Goal: Task Accomplishment & Management: Manage account settings

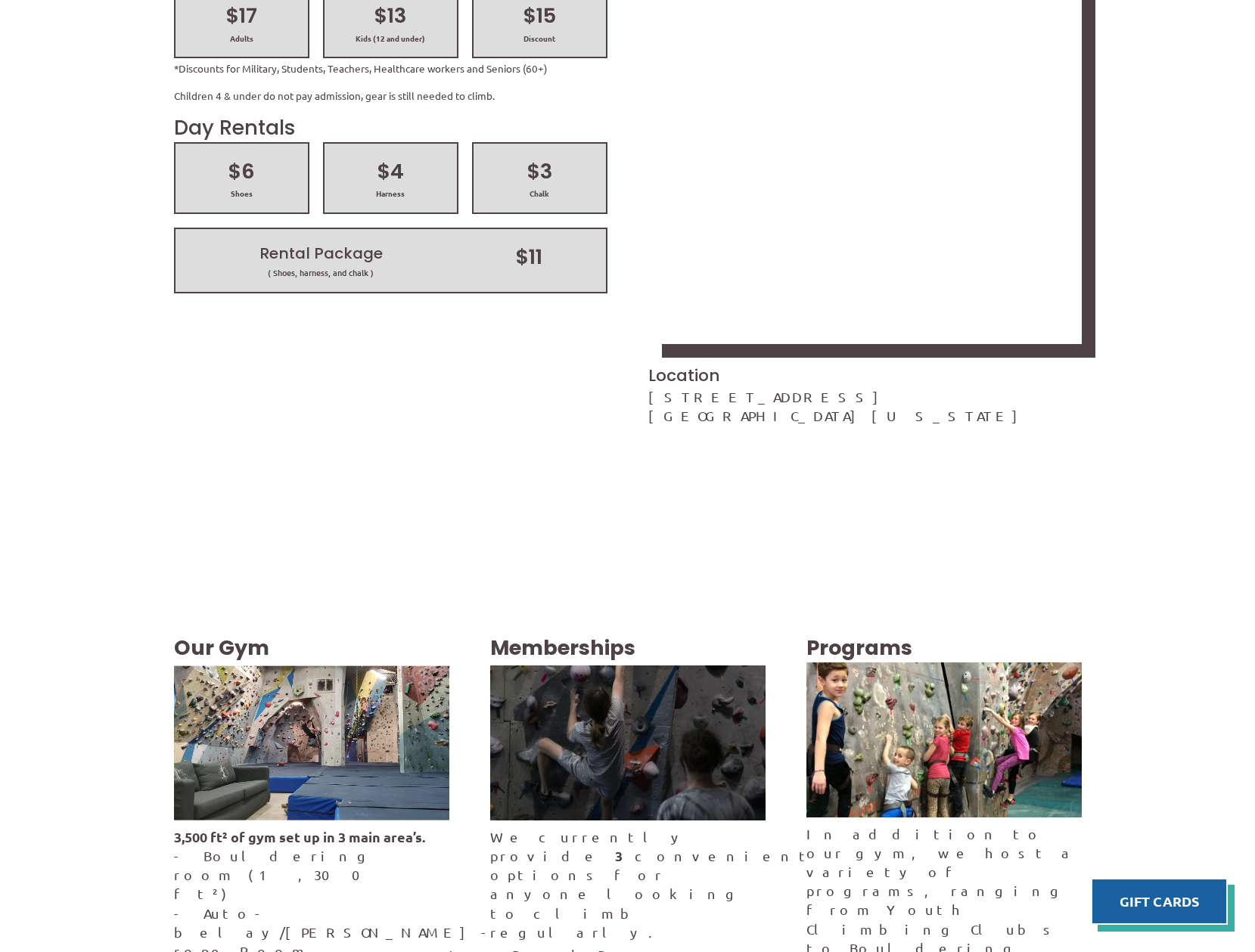
scroll to position [2529, 0]
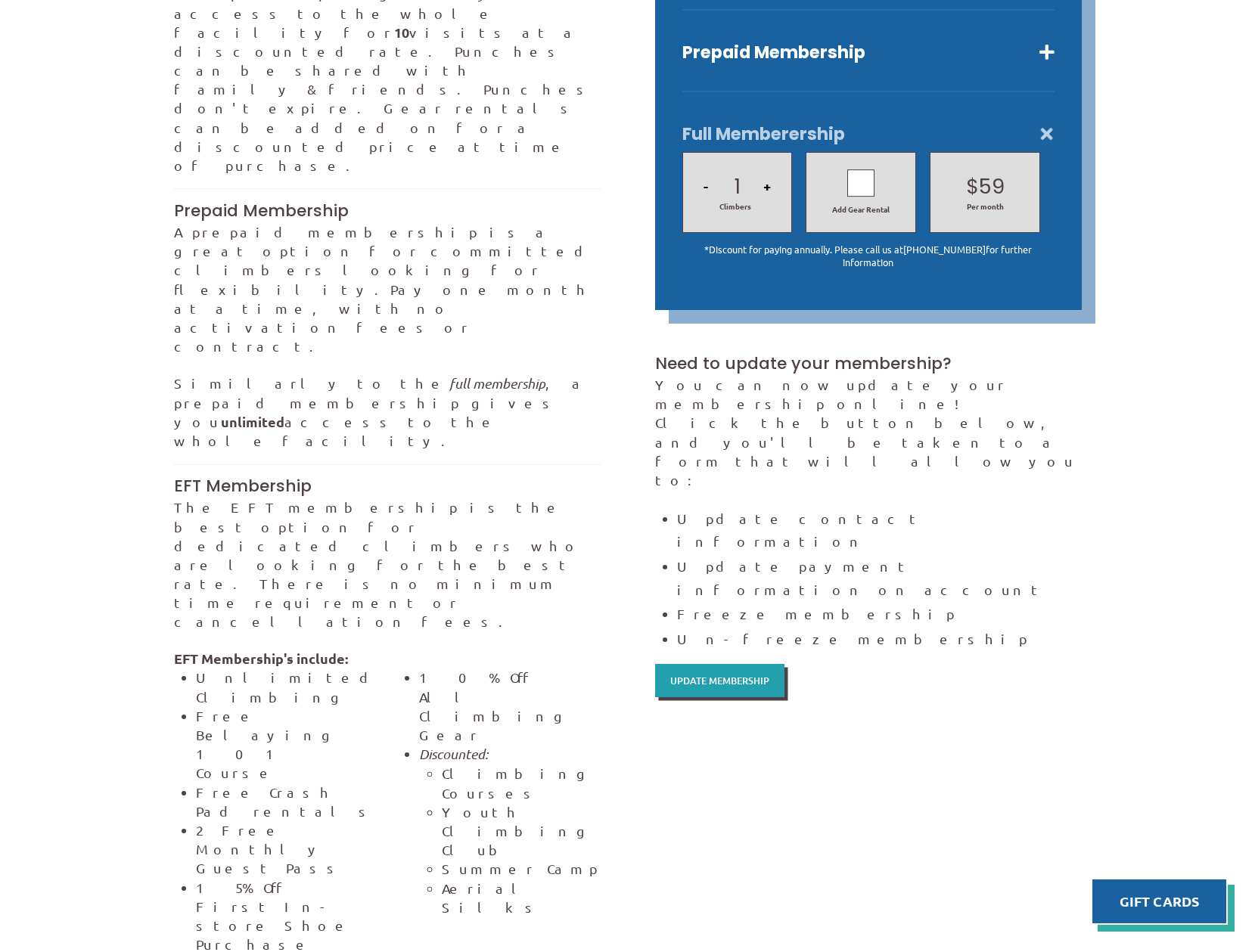
scroll to position [811, 0]
click at [745, 675] on span "Update Membership" at bounding box center [719, 680] width 99 height 10
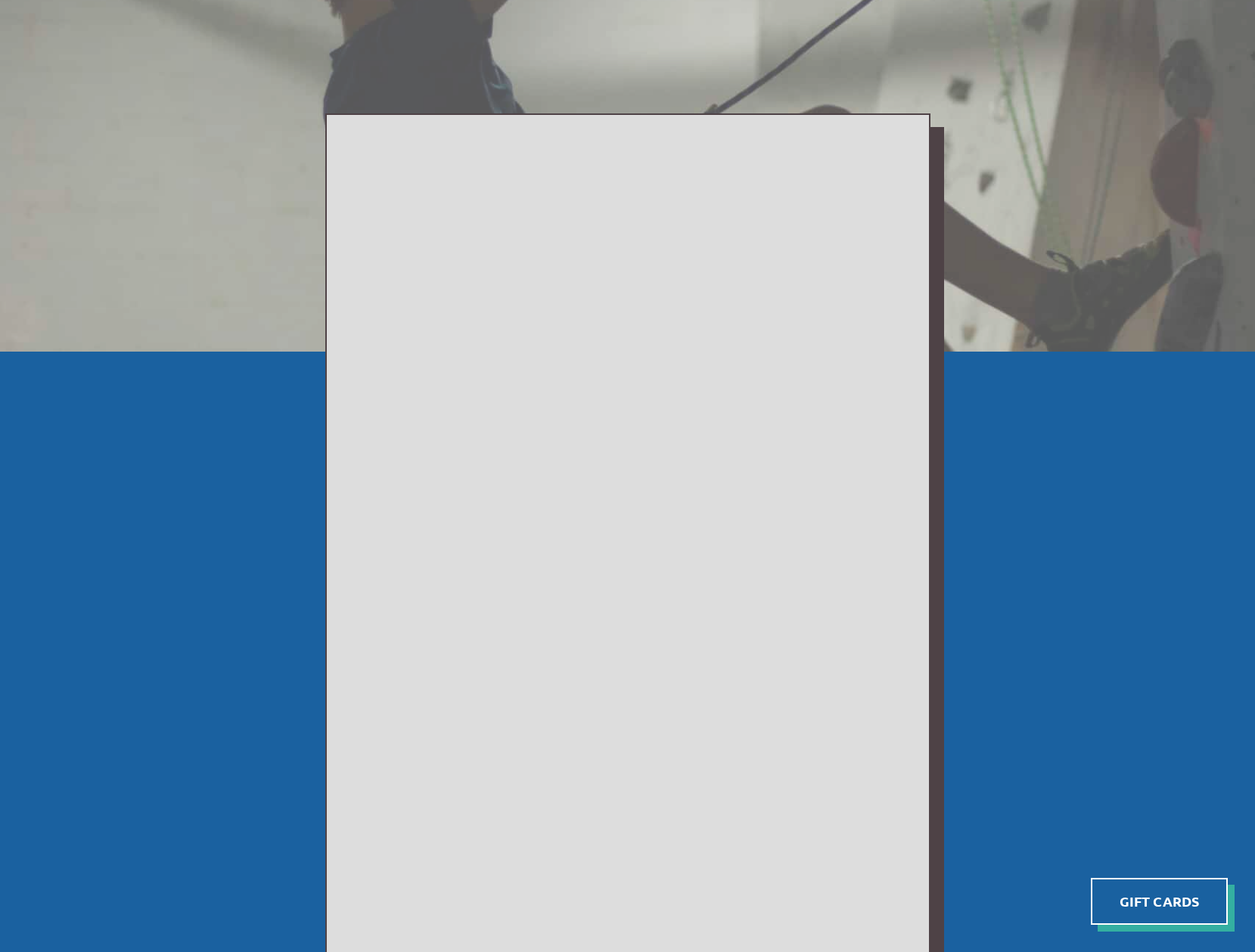
scroll to position [191, 0]
